Goal: Task Accomplishment & Management: Manage account settings

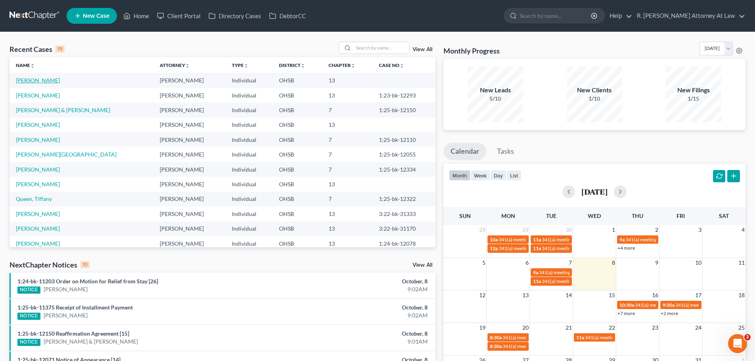
click at [40, 81] on link "[PERSON_NAME]" at bounding box center [38, 80] width 44 height 7
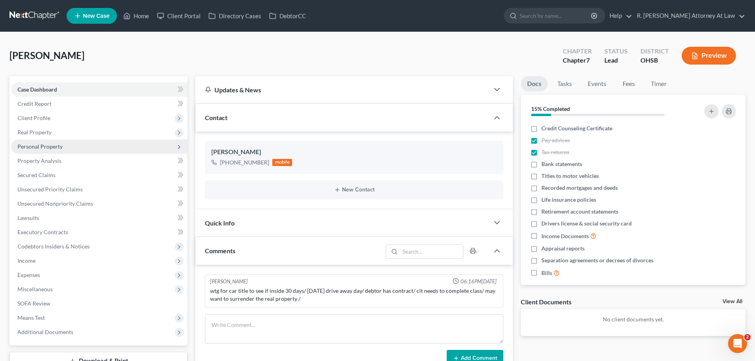
click at [34, 149] on span "Personal Property" at bounding box center [39, 146] width 45 height 7
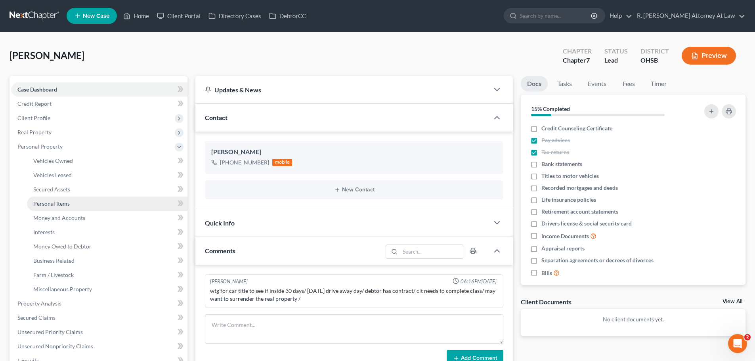
click at [53, 197] on link "Personal Items" at bounding box center [107, 204] width 160 height 14
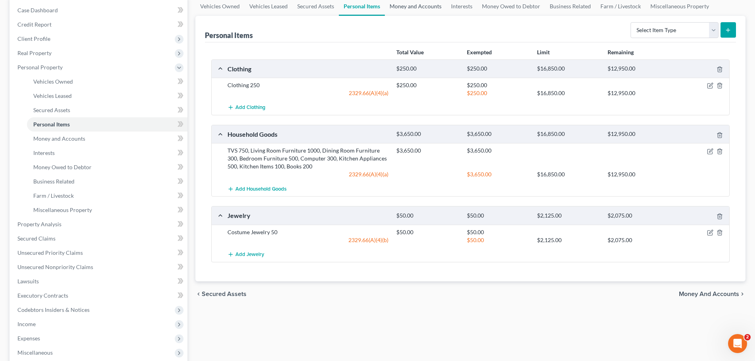
click at [405, 10] on link "Money and Accounts" at bounding box center [415, 6] width 61 height 19
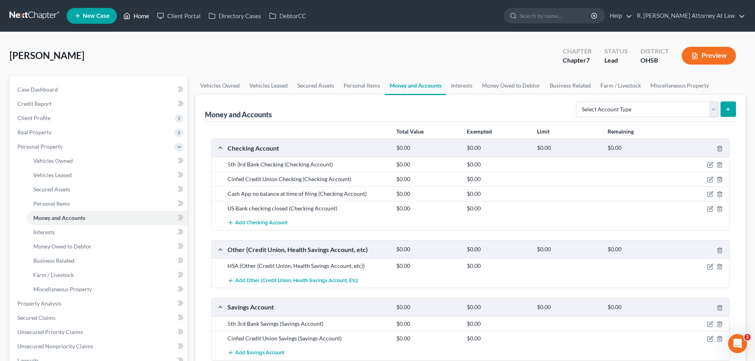
click at [130, 16] on icon at bounding box center [126, 16] width 7 height 10
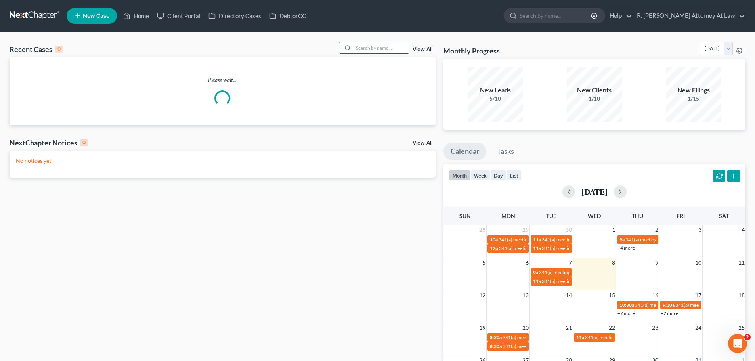
click at [382, 44] on input "search" at bounding box center [380, 47] width 55 height 11
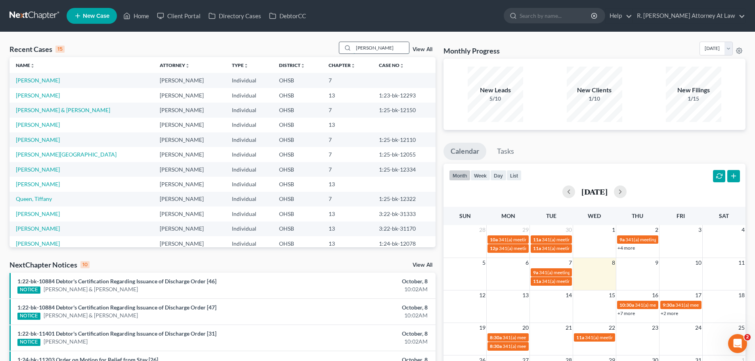
type input "[PERSON_NAME]"
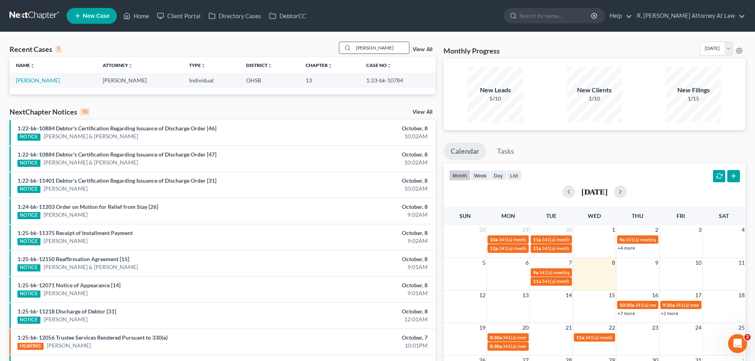
click at [340, 52] on div "[PERSON_NAME]" at bounding box center [374, 48] width 71 height 12
drag, startPoint x: 143, startPoint y: 18, endPoint x: 156, endPoint y: 20, distance: 13.2
click at [141, 18] on link "Home" at bounding box center [136, 16] width 34 height 14
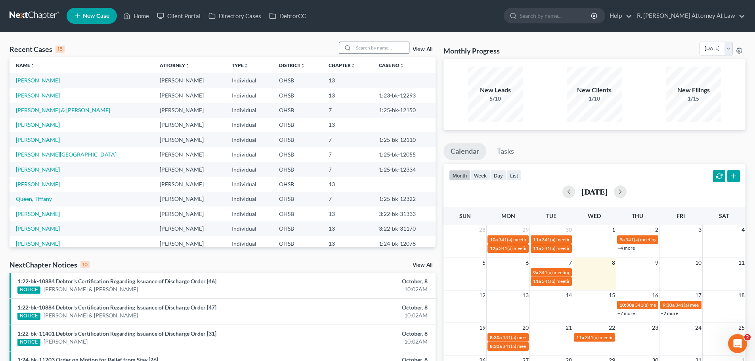
click at [364, 46] on input "search" at bounding box center [380, 47] width 55 height 11
type input "[PERSON_NAME]"
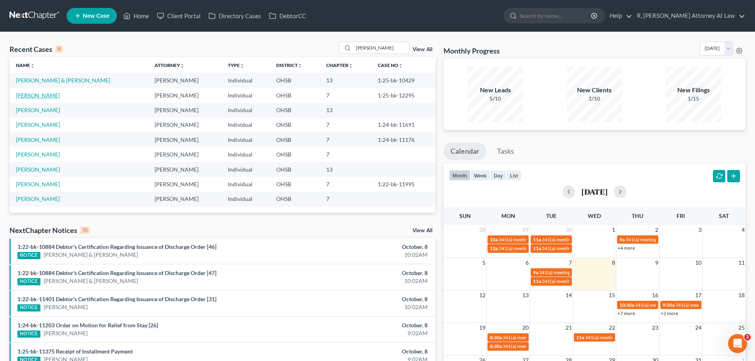
click at [40, 95] on link "[PERSON_NAME]" at bounding box center [38, 95] width 44 height 7
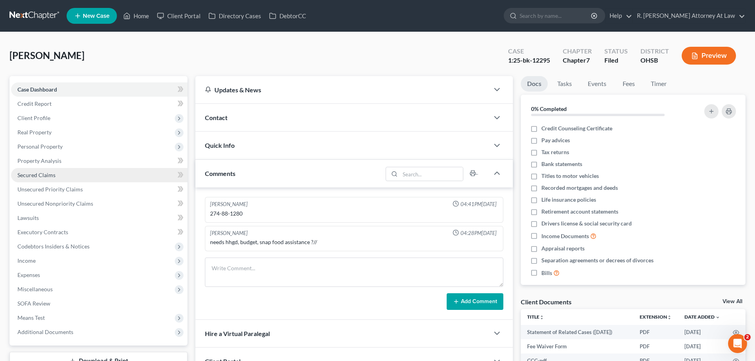
click at [39, 176] on span "Secured Claims" at bounding box center [36, 175] width 38 height 7
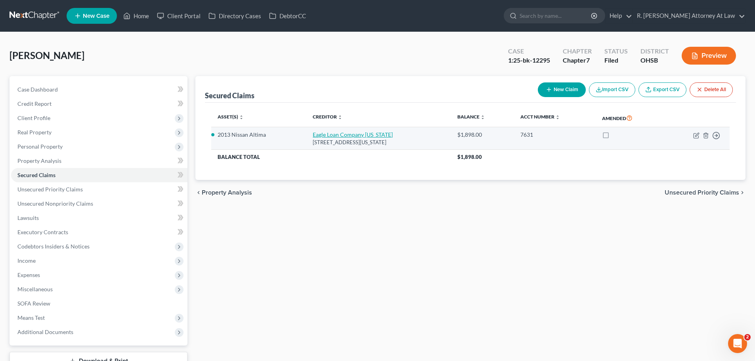
click at [325, 132] on link "Eagle Loan Company [US_STATE]" at bounding box center [353, 134] width 80 height 7
select select "36"
select select "2"
select select "0"
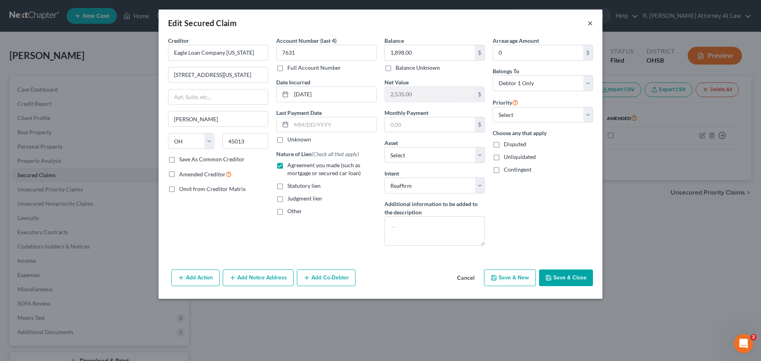
click at [586, 25] on div "Edit Secured Claim ×" at bounding box center [380, 23] width 444 height 27
click at [589, 23] on button "×" at bounding box center [590, 23] width 6 height 10
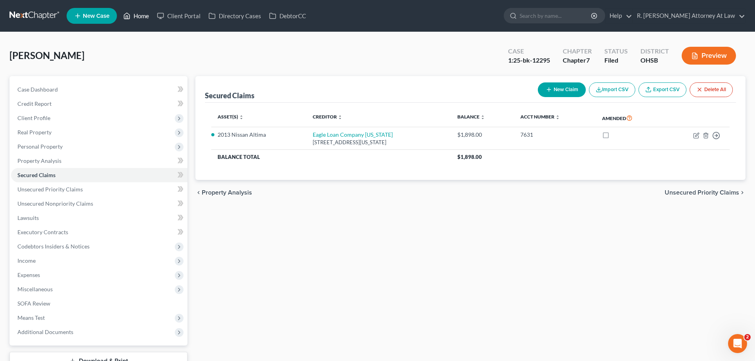
click at [144, 16] on link "Home" at bounding box center [136, 16] width 34 height 14
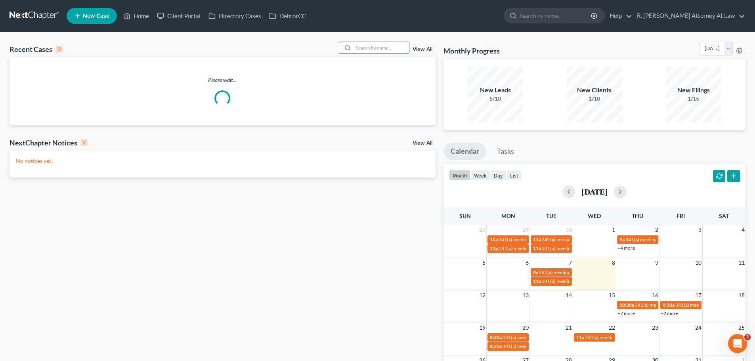
click at [375, 43] on input "search" at bounding box center [380, 47] width 55 height 11
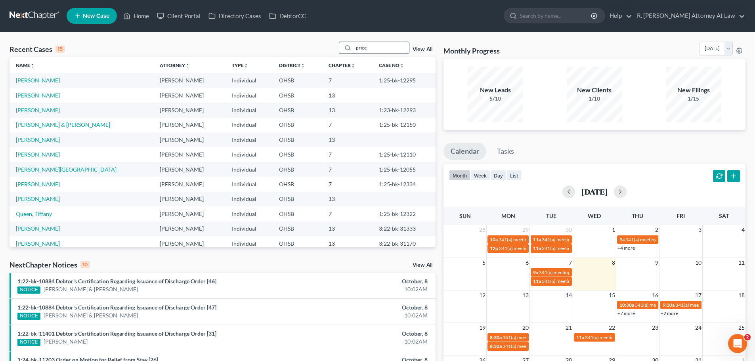
type input "price"
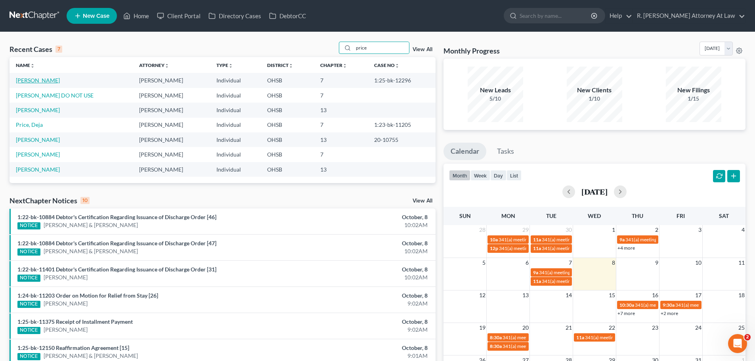
click at [28, 77] on link "[PERSON_NAME]" at bounding box center [38, 80] width 44 height 7
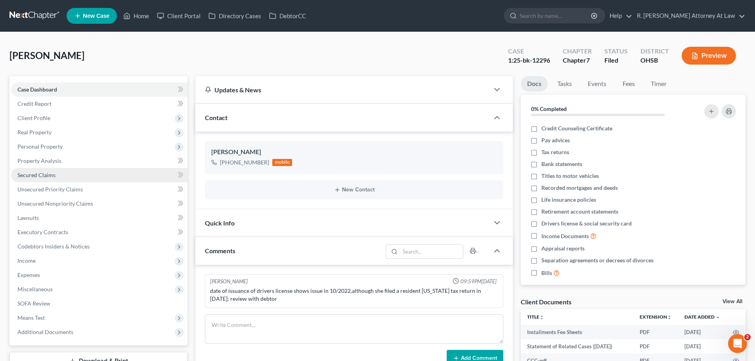
click at [38, 180] on link "Secured Claims" at bounding box center [99, 175] width 176 height 14
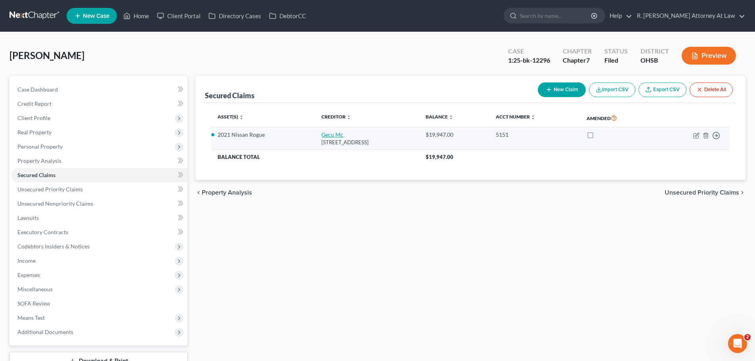
click at [322, 133] on link "Gecu Mc" at bounding box center [332, 134] width 22 height 7
select select "36"
select select "2"
select select "0"
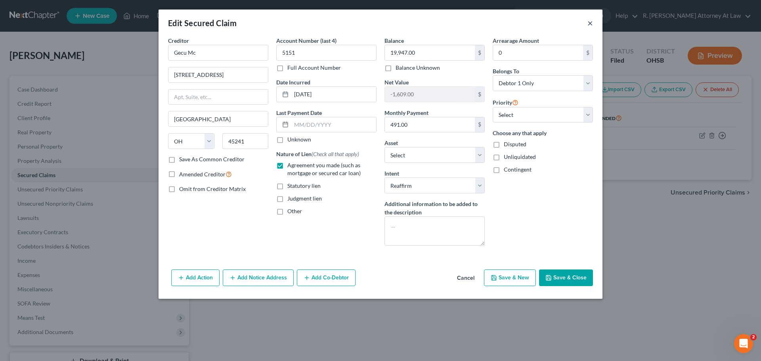
drag, startPoint x: 590, startPoint y: 24, endPoint x: 573, endPoint y: 10, distance: 22.2
click at [590, 24] on button "×" at bounding box center [590, 23] width 6 height 10
